Goal: Task Accomplishment & Management: Complete application form

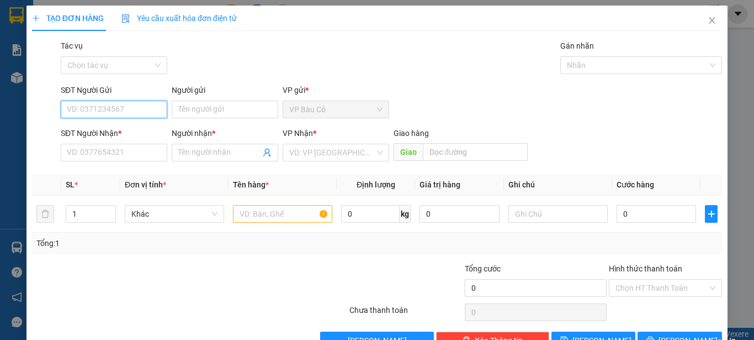
click at [136, 113] on input "SĐT Người Gửi" at bounding box center [114, 110] width 107 height 18
click at [139, 128] on div "0974236222 - mẹ" at bounding box center [113, 131] width 92 height 12
type input "0974236222"
type input "mẹ"
type input "0974280444"
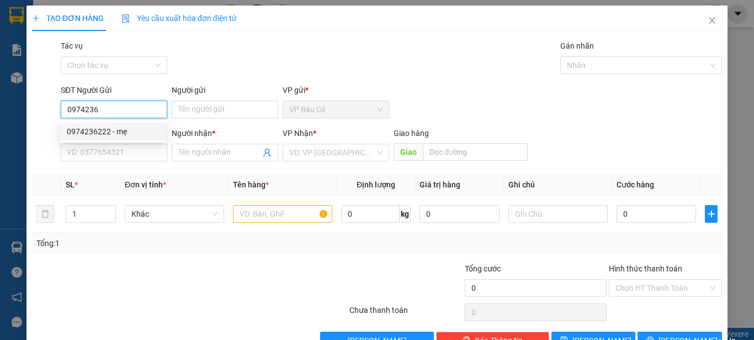
type input "toàn"
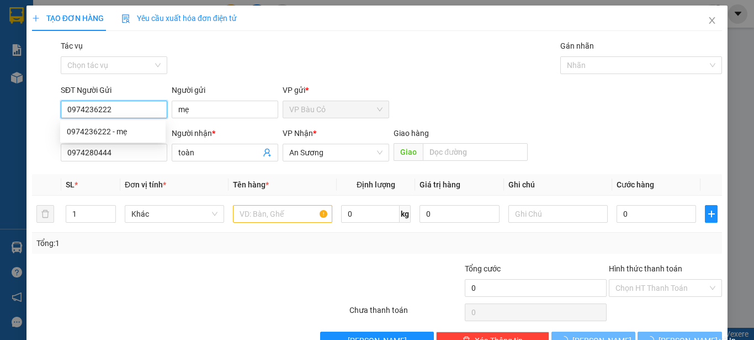
type input "30.000"
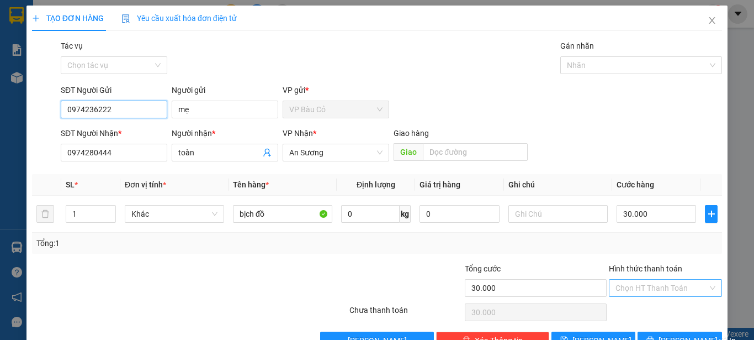
type input "0974236222"
drag, startPoint x: 653, startPoint y: 292, endPoint x: 651, endPoint y: 300, distance: 8.0
click at [653, 293] on input "Hình thức thanh toán" at bounding box center [662, 287] width 92 height 17
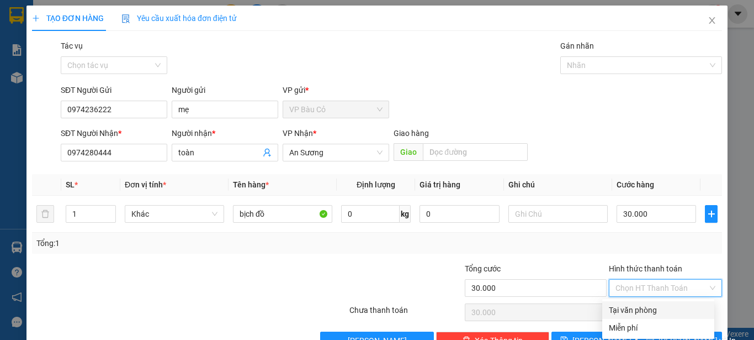
click at [636, 308] on div "Tại văn phòng" at bounding box center [658, 310] width 99 height 12
type input "0"
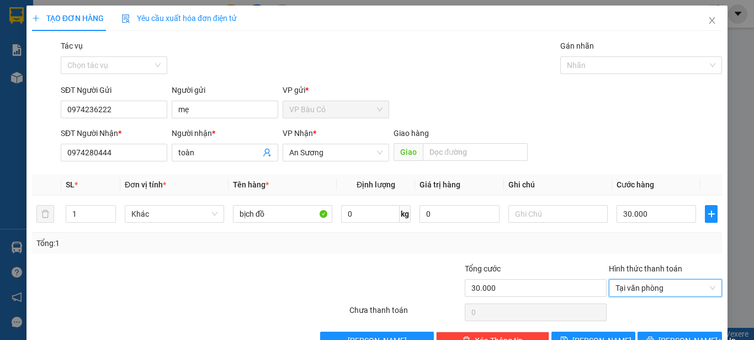
scroll to position [31, 0]
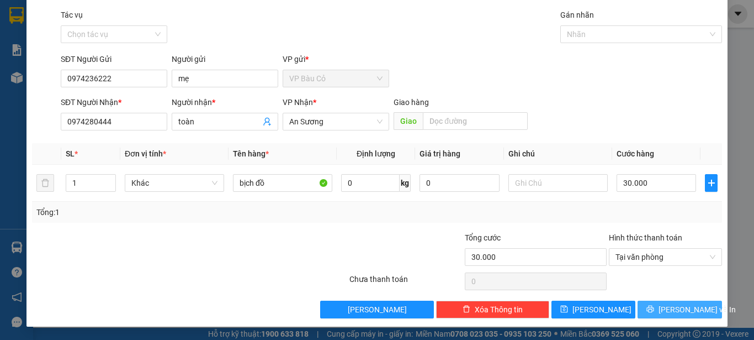
click at [687, 304] on span "[PERSON_NAME] và In" at bounding box center [697, 309] width 77 height 12
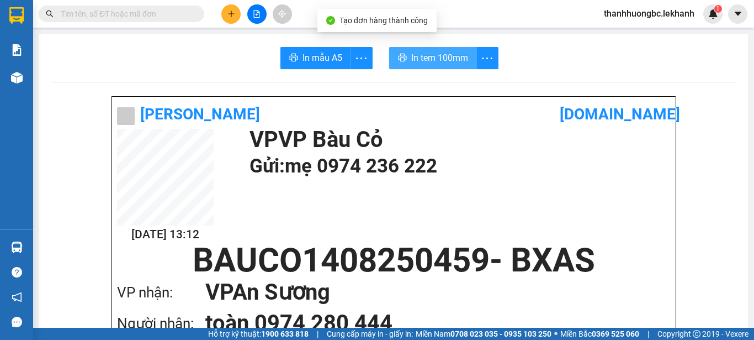
click at [432, 56] on span "In tem 100mm" at bounding box center [439, 58] width 57 height 14
